Goal: Task Accomplishment & Management: Complete application form

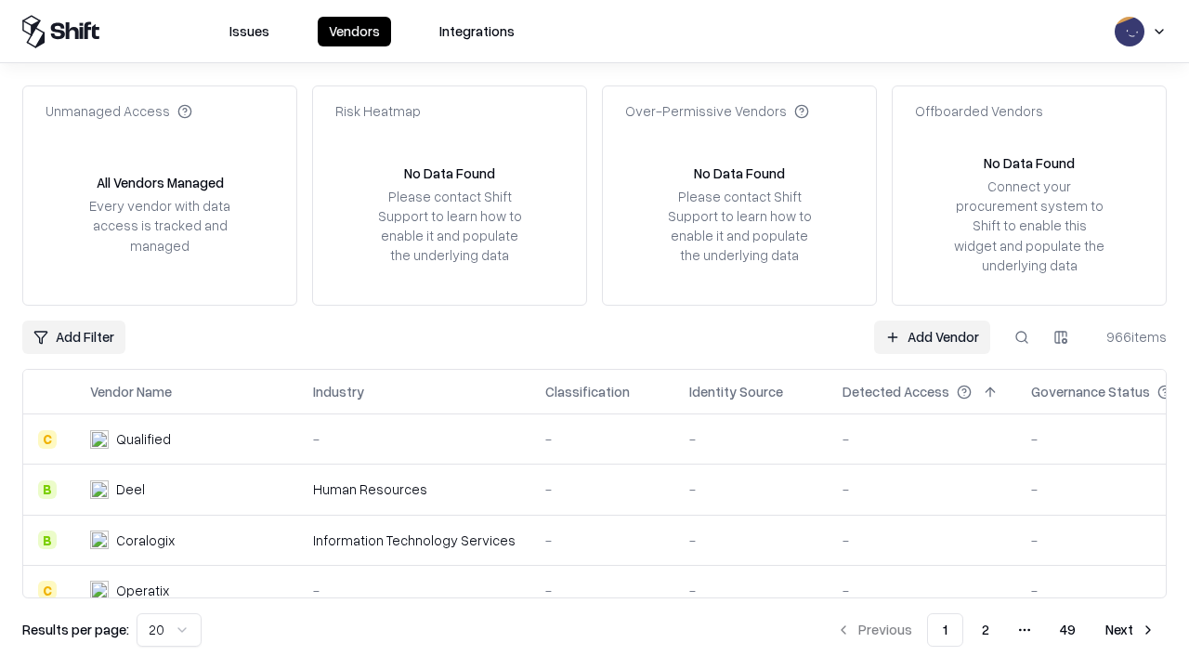
click at [932, 336] on link "Add Vendor" at bounding box center [932, 337] width 116 height 33
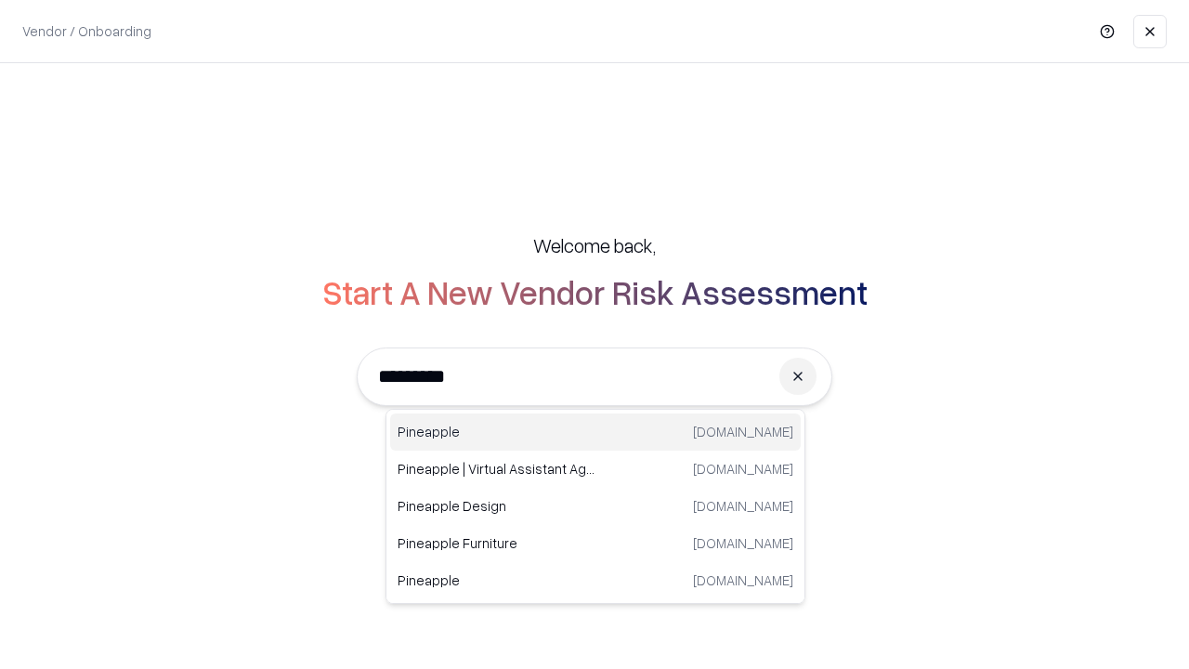
click at [596, 432] on div "Pineapple [DOMAIN_NAME]" at bounding box center [595, 431] width 411 height 37
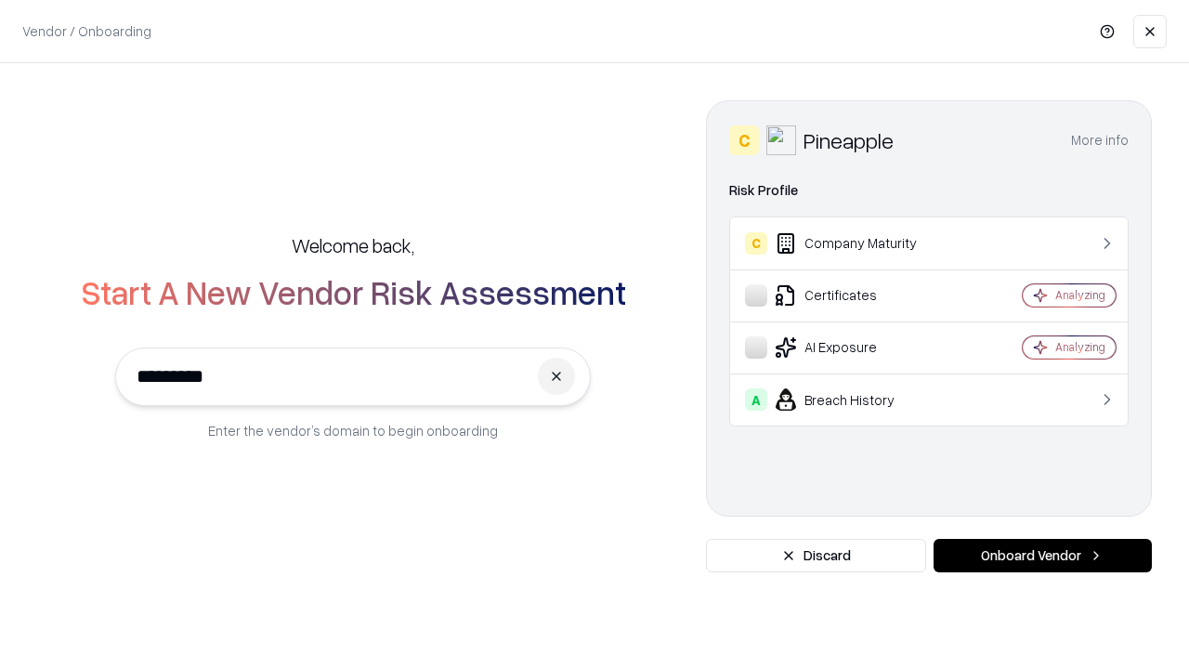
type input "*********"
click at [1043, 556] on button "Onboard Vendor" at bounding box center [1043, 555] width 218 height 33
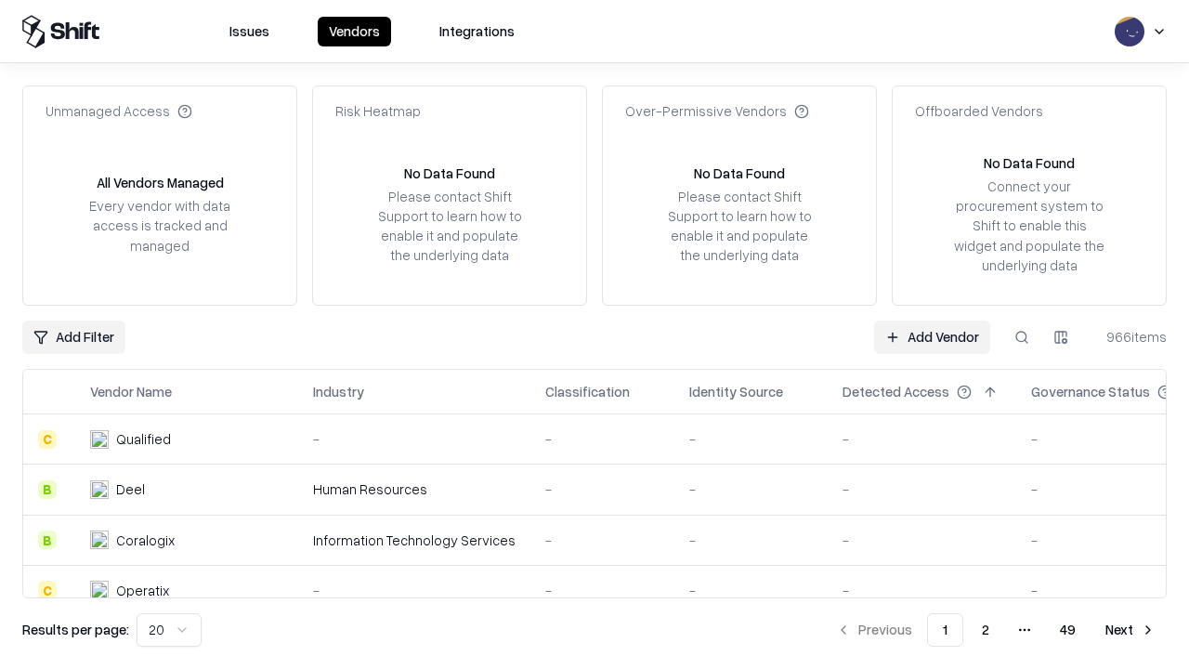
click at [932, 336] on link "Add Vendor" at bounding box center [932, 337] width 116 height 33
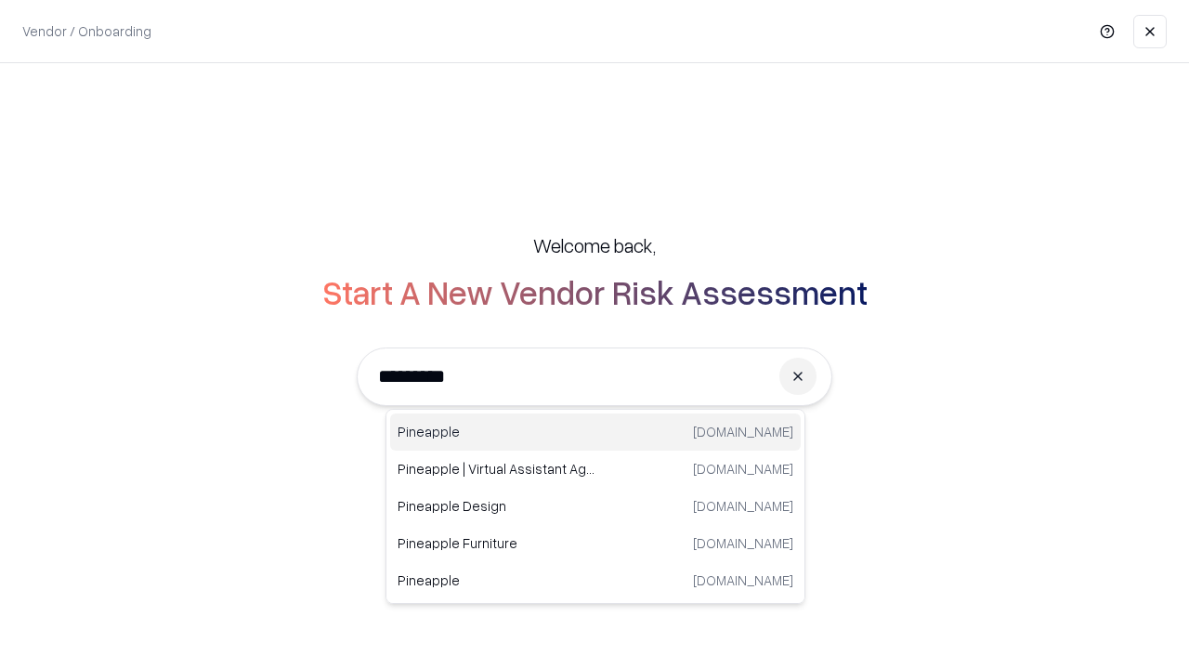
click at [596, 432] on div "Pineapple [DOMAIN_NAME]" at bounding box center [595, 431] width 411 height 37
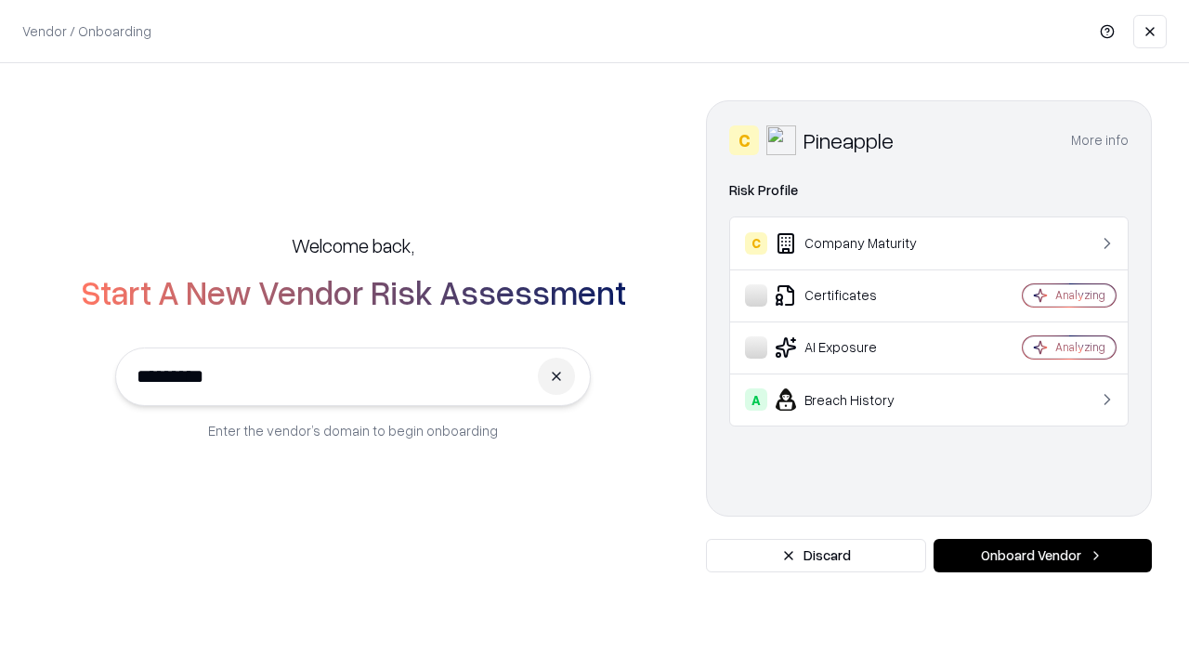
type input "*********"
click at [1043, 556] on button "Onboard Vendor" at bounding box center [1043, 555] width 218 height 33
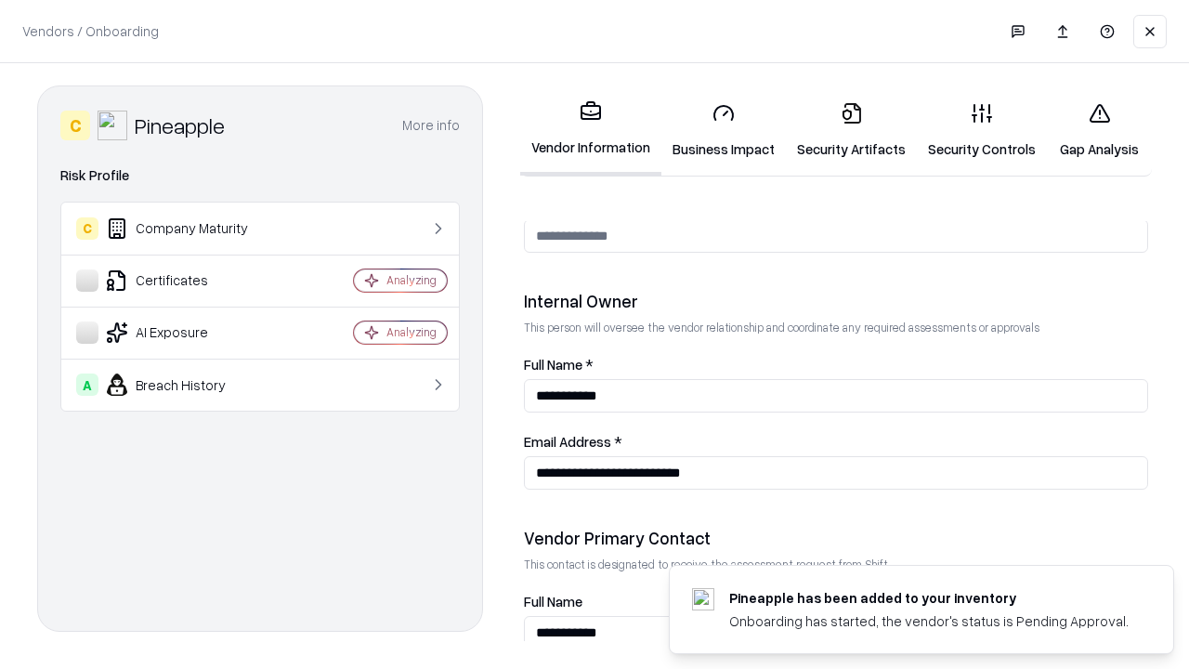
scroll to position [963, 0]
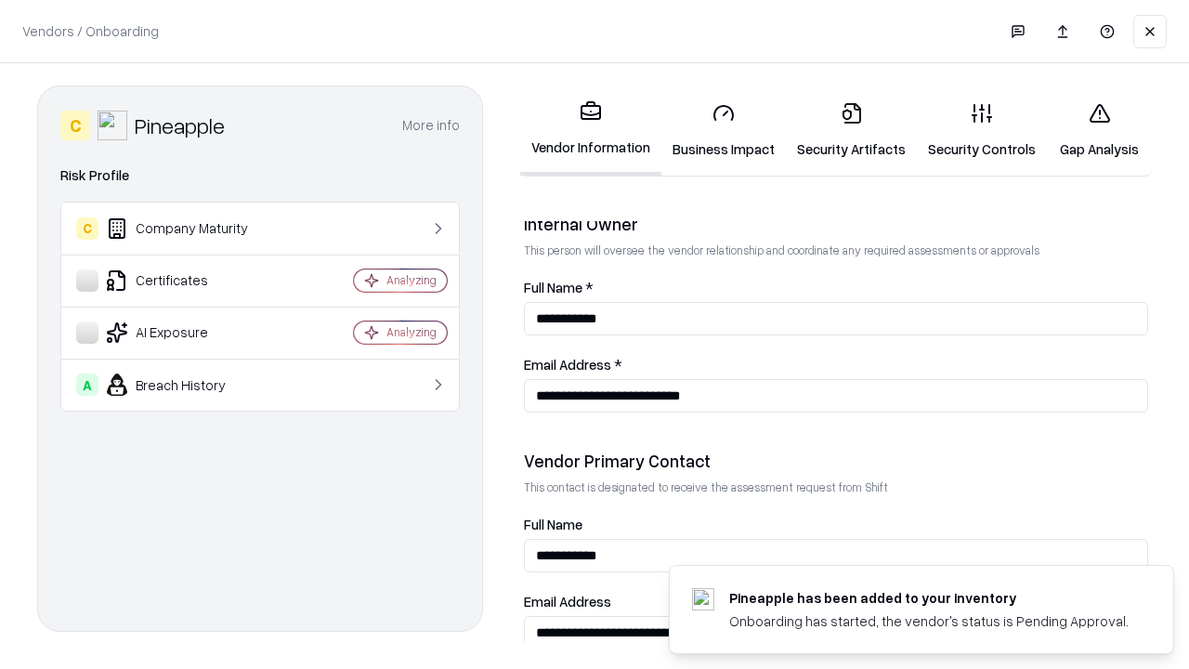
click at [1099, 130] on link "Gap Analysis" at bounding box center [1099, 130] width 105 height 86
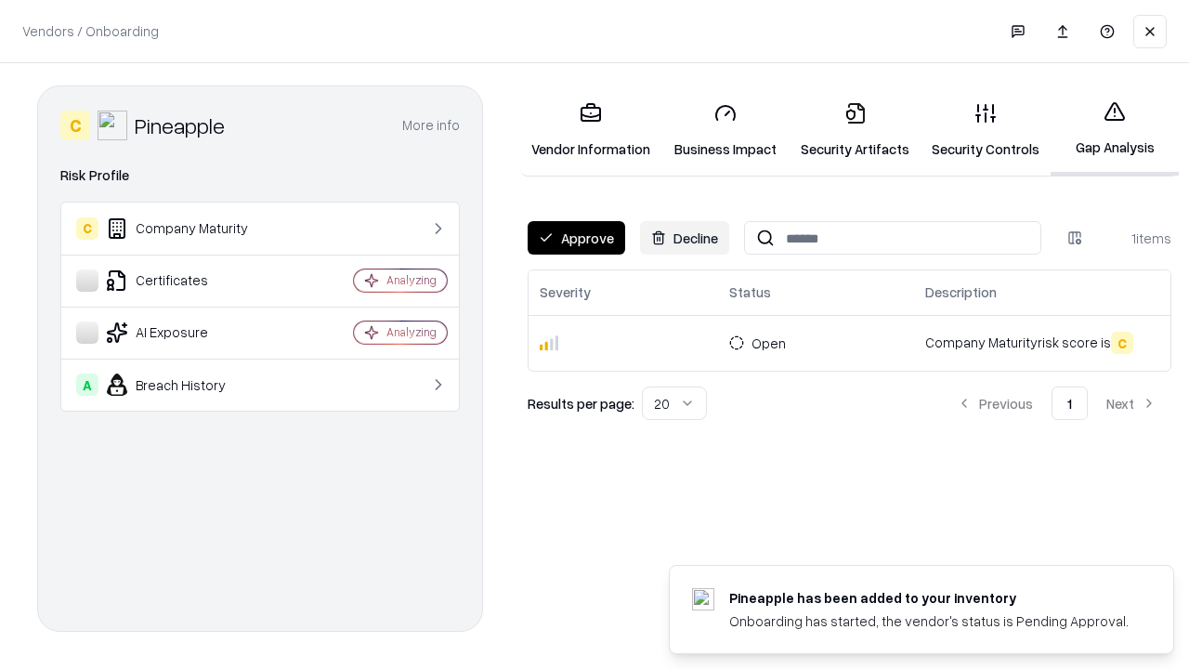
click at [576, 238] on button "Approve" at bounding box center [577, 237] width 98 height 33
